Goal: Book appointment/travel/reservation

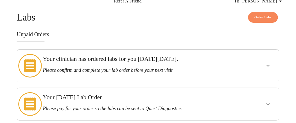
scroll to position [55, 0]
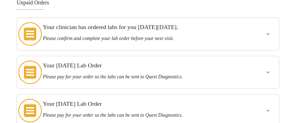
click at [270, 32] on icon "show more" at bounding box center [268, 34] width 7 height 7
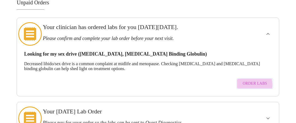
click at [251, 80] on span "Order Labs" at bounding box center [254, 83] width 24 height 7
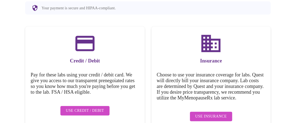
scroll to position [84, 0]
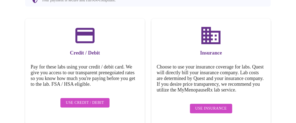
click at [217, 109] on span "Use Insurance" at bounding box center [210, 108] width 31 height 7
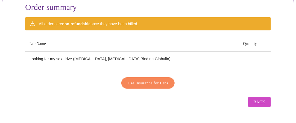
scroll to position [54, 0]
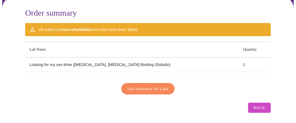
click at [152, 87] on span "Use Insurance for Labs" at bounding box center [148, 88] width 41 height 7
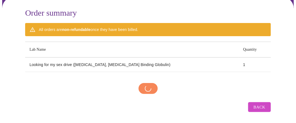
scroll to position [54, 0]
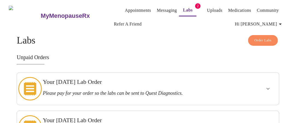
click at [269, 37] on span "Order Labs" at bounding box center [262, 40] width 17 height 6
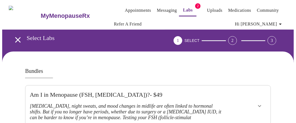
click at [183, 8] on link "Labs" at bounding box center [188, 10] width 10 height 8
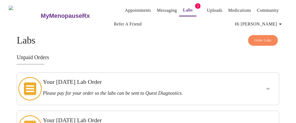
scroll to position [27, 0]
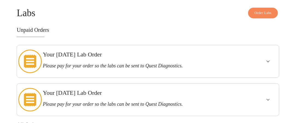
click at [270, 58] on icon "show more" at bounding box center [268, 61] width 7 height 7
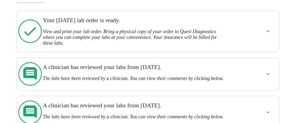
scroll to position [203, 0]
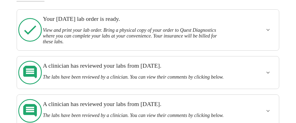
click at [269, 29] on icon "show more" at bounding box center [267, 30] width 3 height 2
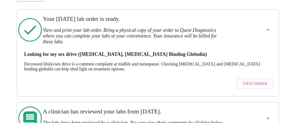
click at [257, 80] on span "View Order" at bounding box center [254, 83] width 25 height 7
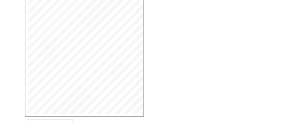
scroll to position [174, 0]
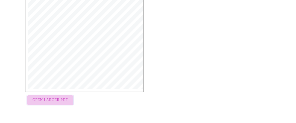
click at [52, 100] on span "Open Larger PDF" at bounding box center [49, 99] width 35 height 7
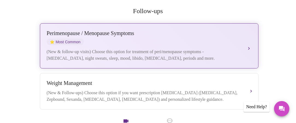
scroll to position [137, 0]
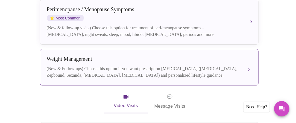
click at [228, 65] on div "(New & Follow-ups) Choose this option if you want prescription [MEDICAL_DATA] (…" at bounding box center [144, 71] width 194 height 13
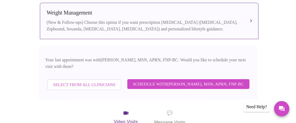
scroll to position [218, 0]
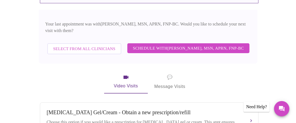
click at [181, 45] on span "Schedule with [PERSON_NAME], MSN, APRN, FNP-BC" at bounding box center [188, 48] width 111 height 7
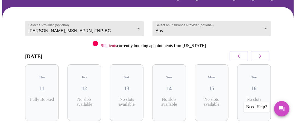
scroll to position [45, 0]
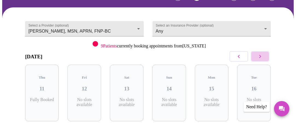
click at [267, 55] on button "button" at bounding box center [260, 56] width 19 height 10
click at [263, 55] on icon "button" at bounding box center [260, 56] width 7 height 7
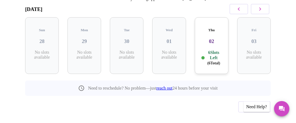
scroll to position [99, 0]
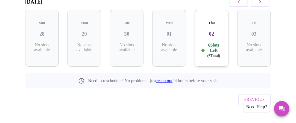
click at [263, 3] on icon "button" at bounding box center [260, 1] width 7 height 7
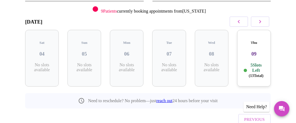
scroll to position [72, 0]
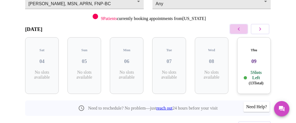
click at [242, 29] on icon "button" at bounding box center [238, 29] width 7 height 7
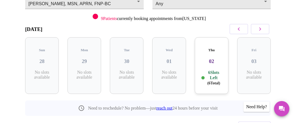
click at [215, 70] on p "6 Slots Left ( 6 Total)" at bounding box center [214, 78] width 16 height 16
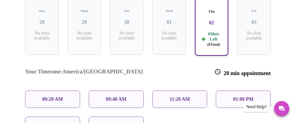
scroll to position [127, 0]
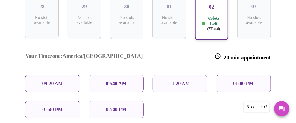
click at [195, 75] on div "11:20 AM" at bounding box center [179, 83] width 55 height 17
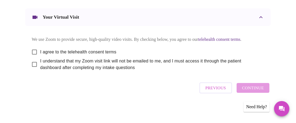
scroll to position [308, 0]
click at [256, 85] on div "Previous Continue" at bounding box center [234, 87] width 73 height 16
click at [34, 51] on input "I agree to the telehealth consent terms" at bounding box center [34, 51] width 11 height 11
checkbox input "true"
click at [32, 63] on input "I understand that my Zoom visit link will not be emailed to me, and I must acce…" at bounding box center [34, 63] width 11 height 11
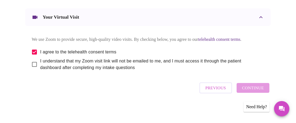
checkbox input "true"
click at [258, 88] on span "Continue" at bounding box center [253, 87] width 22 height 7
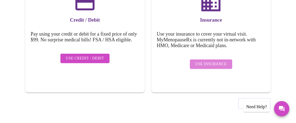
click at [225, 61] on span "Use Insurance" at bounding box center [210, 64] width 31 height 7
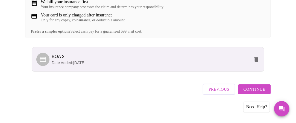
scroll to position [121, 0]
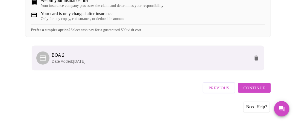
click at [257, 90] on span "Continue" at bounding box center [254, 87] width 22 height 7
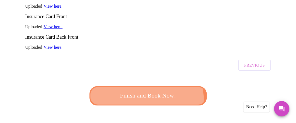
click at [144, 90] on span "Finish and Book Now!" at bounding box center [148, 95] width 104 height 10
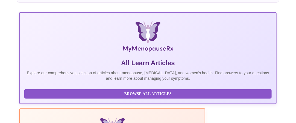
scroll to position [121, 0]
